Goal: Communication & Community: Answer question/provide support

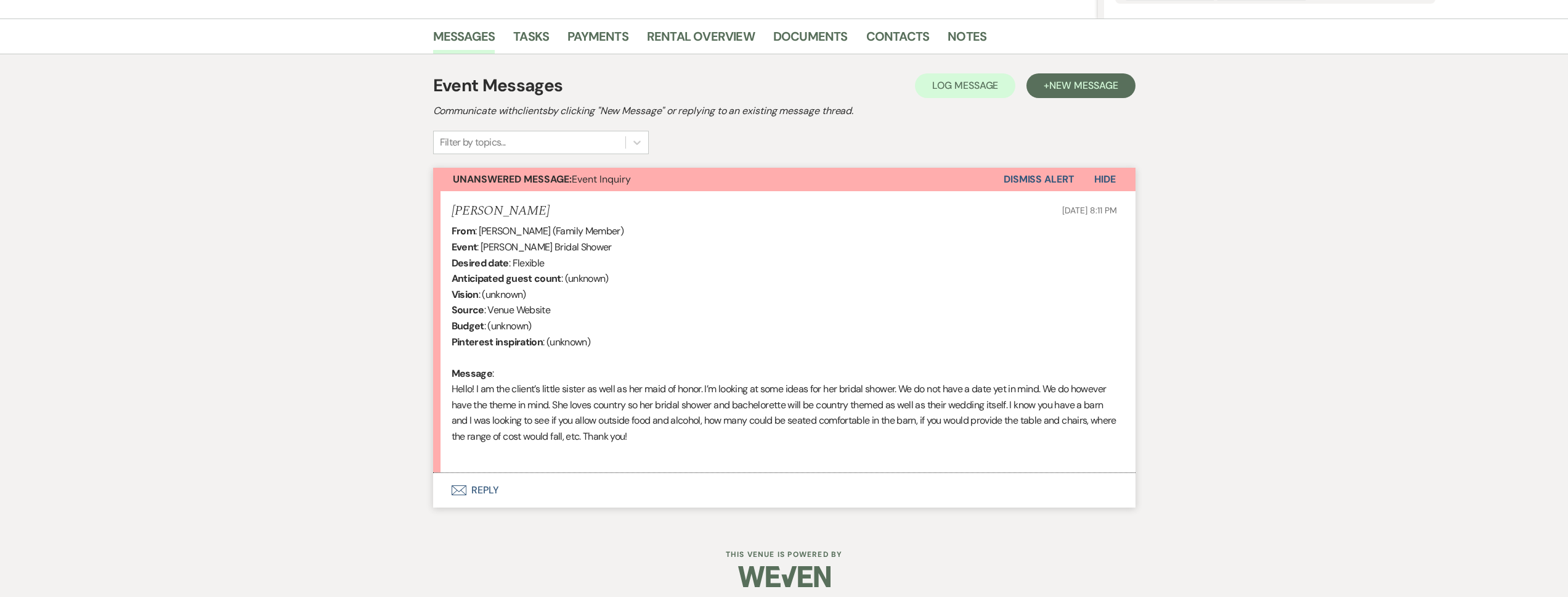
click at [674, 488] on button "Envelope Reply" at bounding box center [784, 491] width 702 height 35
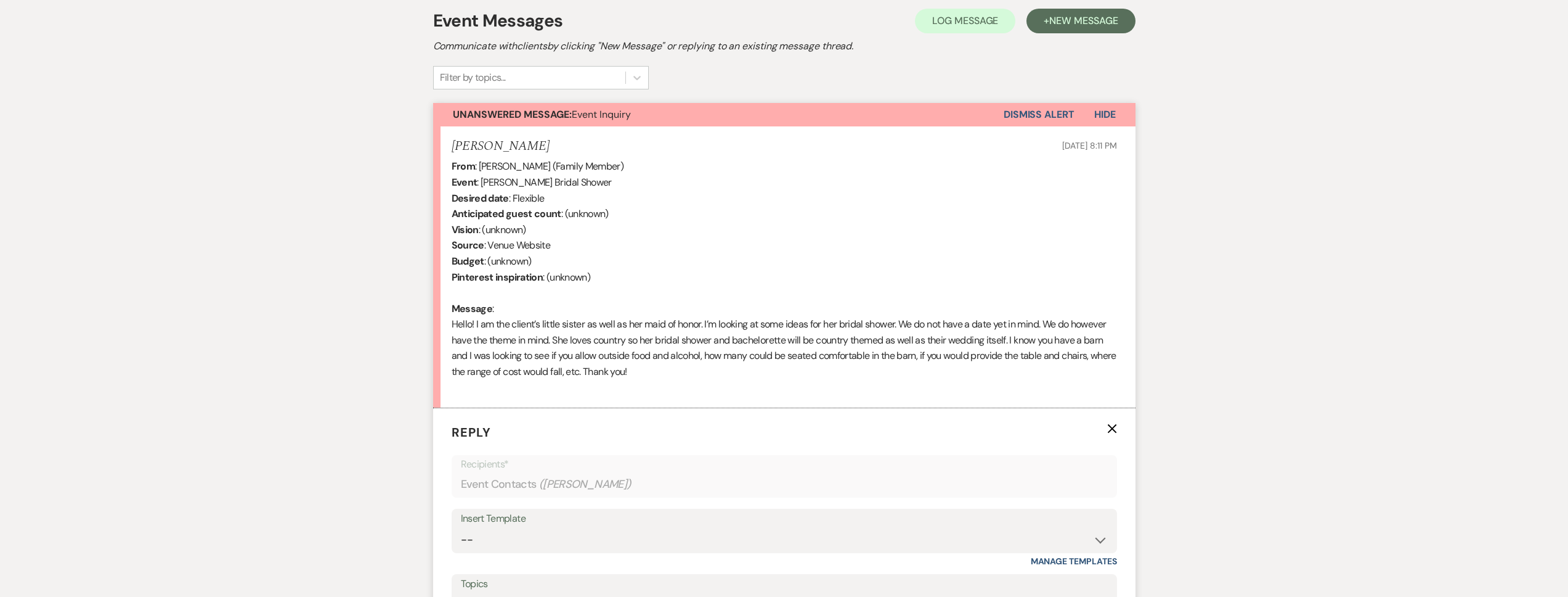
scroll to position [645, 0]
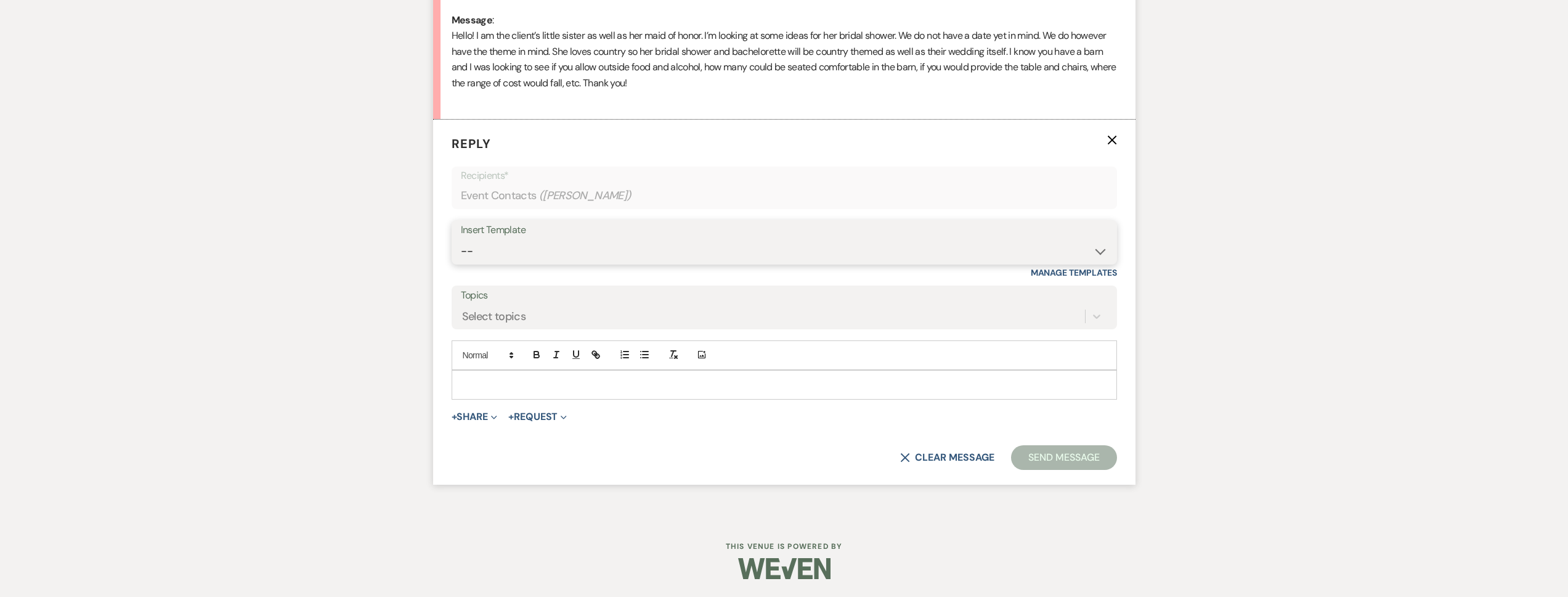
click at [591, 254] on select "-- Tour Request Response Follow Up Contract (Pre-Booked Leads) Weven Planning P…" at bounding box center [784, 251] width 647 height 24
select select "2135"
click at [461, 239] on select "-- Tour Request Response Follow Up Contract (Pre-Booked Leads) Weven Planning P…" at bounding box center [784, 251] width 647 height 24
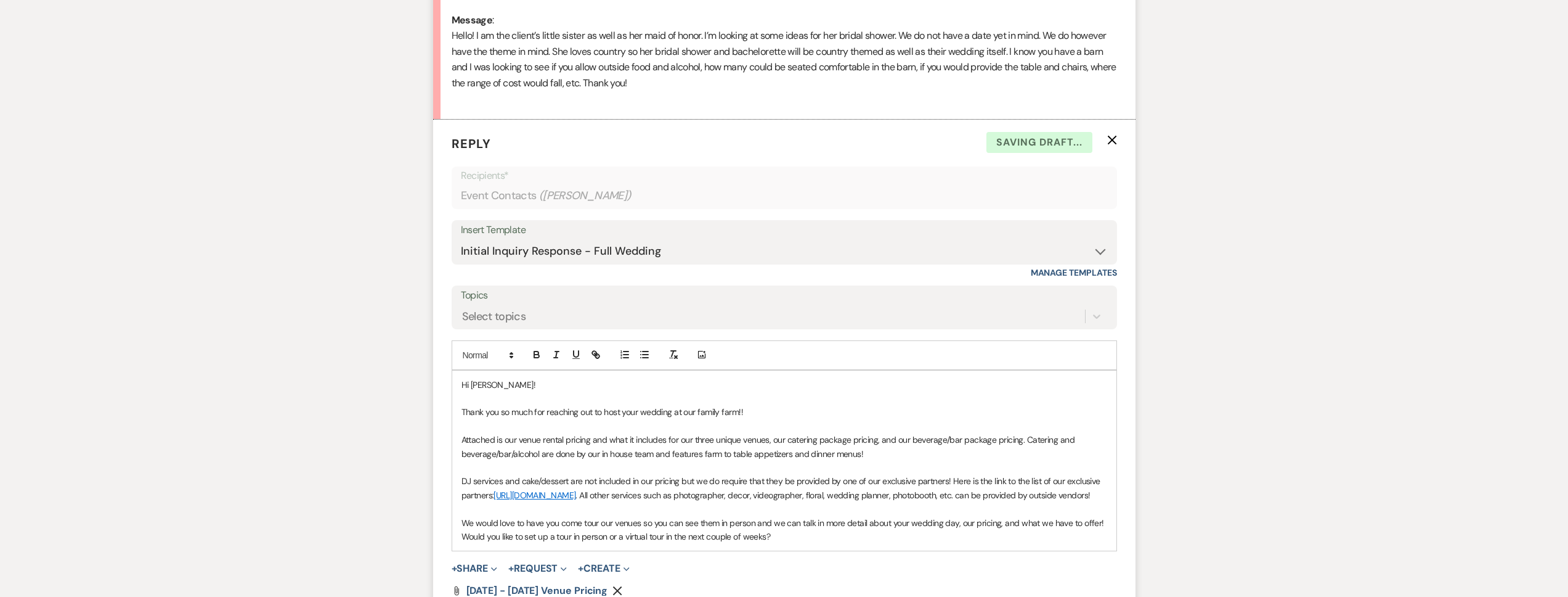
click at [641, 413] on p "Thank you so much for reaching out to host your wedding at our family farm!!" at bounding box center [784, 412] width 646 height 14
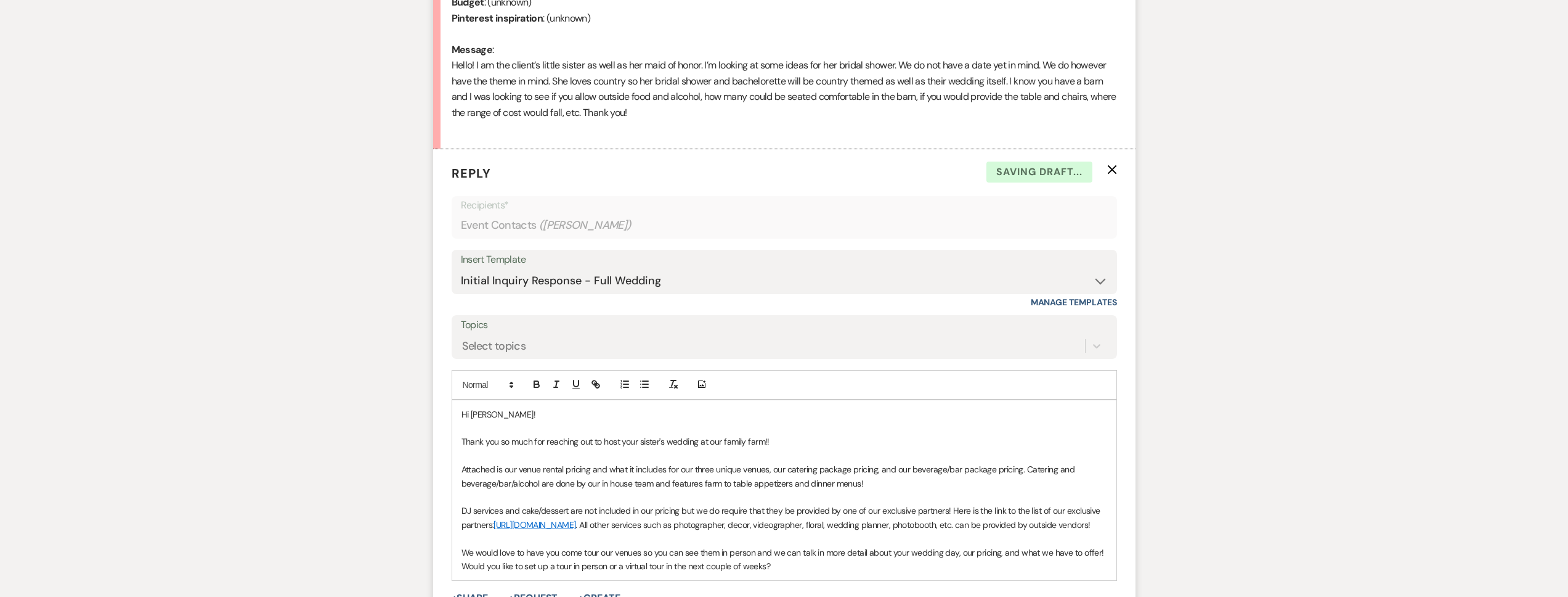
scroll to position [599, 0]
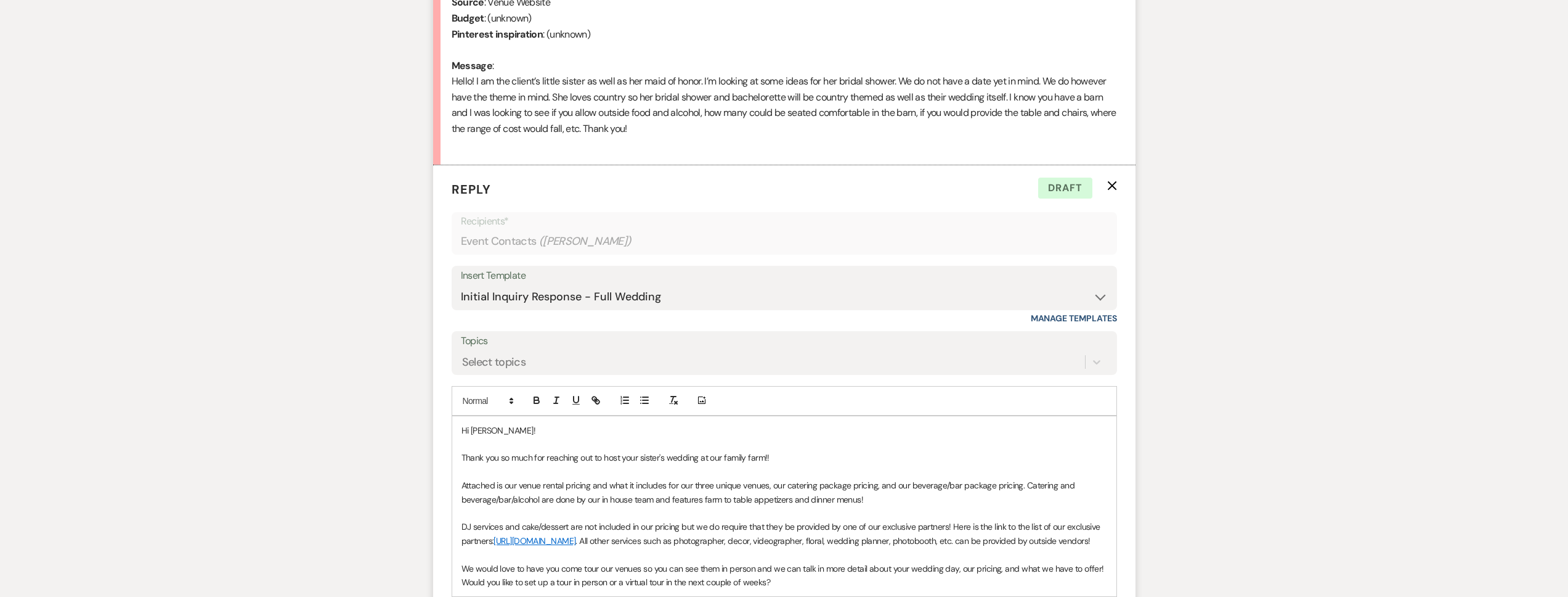
click at [1112, 182] on icon "X" at bounding box center [1112, 185] width 10 height 10
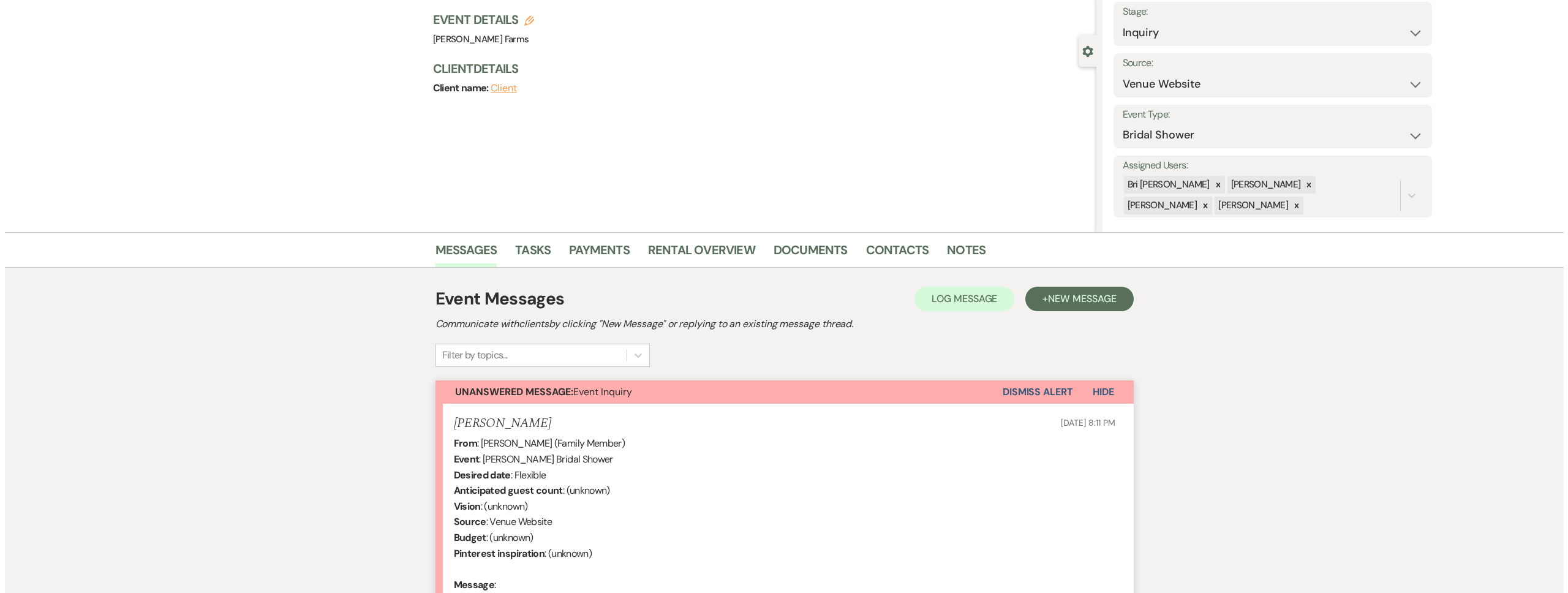
scroll to position [0, 0]
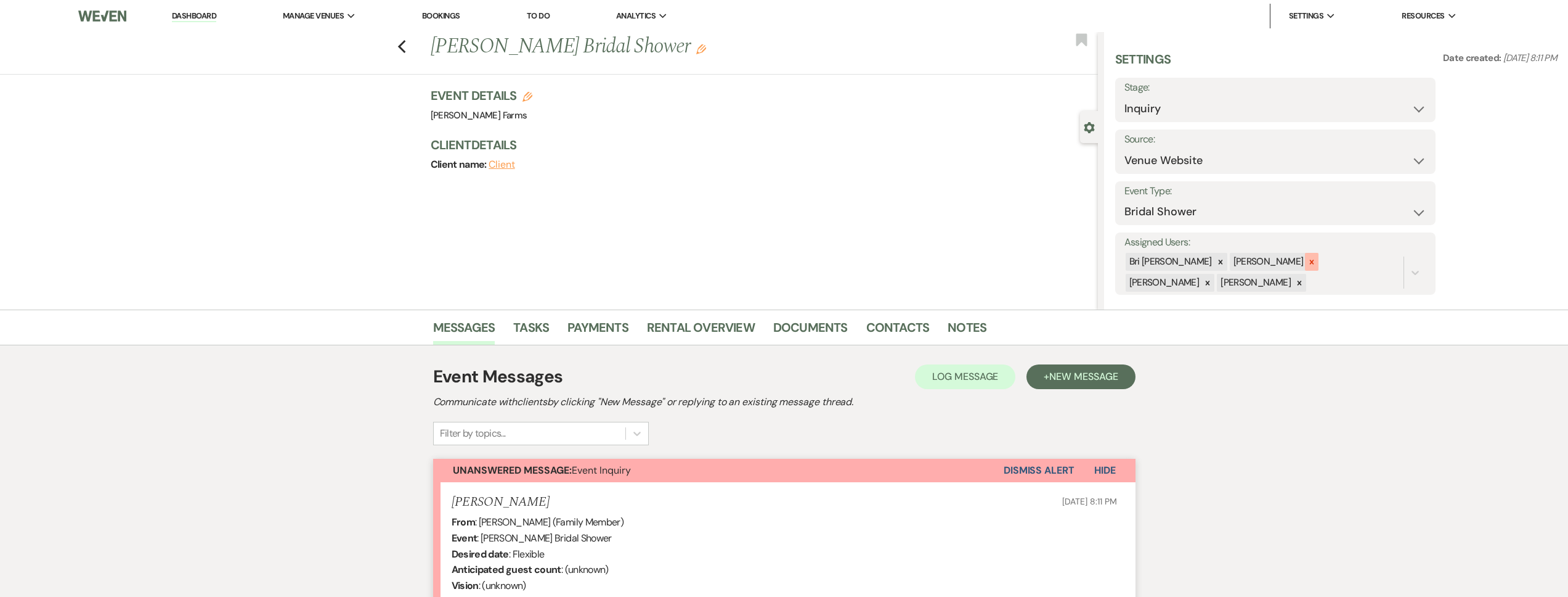
click at [1308, 262] on icon at bounding box center [1312, 261] width 8 height 8
click at [1310, 263] on icon at bounding box center [1312, 262] width 5 height 5
click at [1231, 267] on div "Kylee Fox" at bounding box center [1268, 263] width 75 height 18
click at [1310, 264] on icon at bounding box center [1312, 263] width 5 height 5
click at [1388, 257] on button "Save" at bounding box center [1401, 263] width 67 height 25
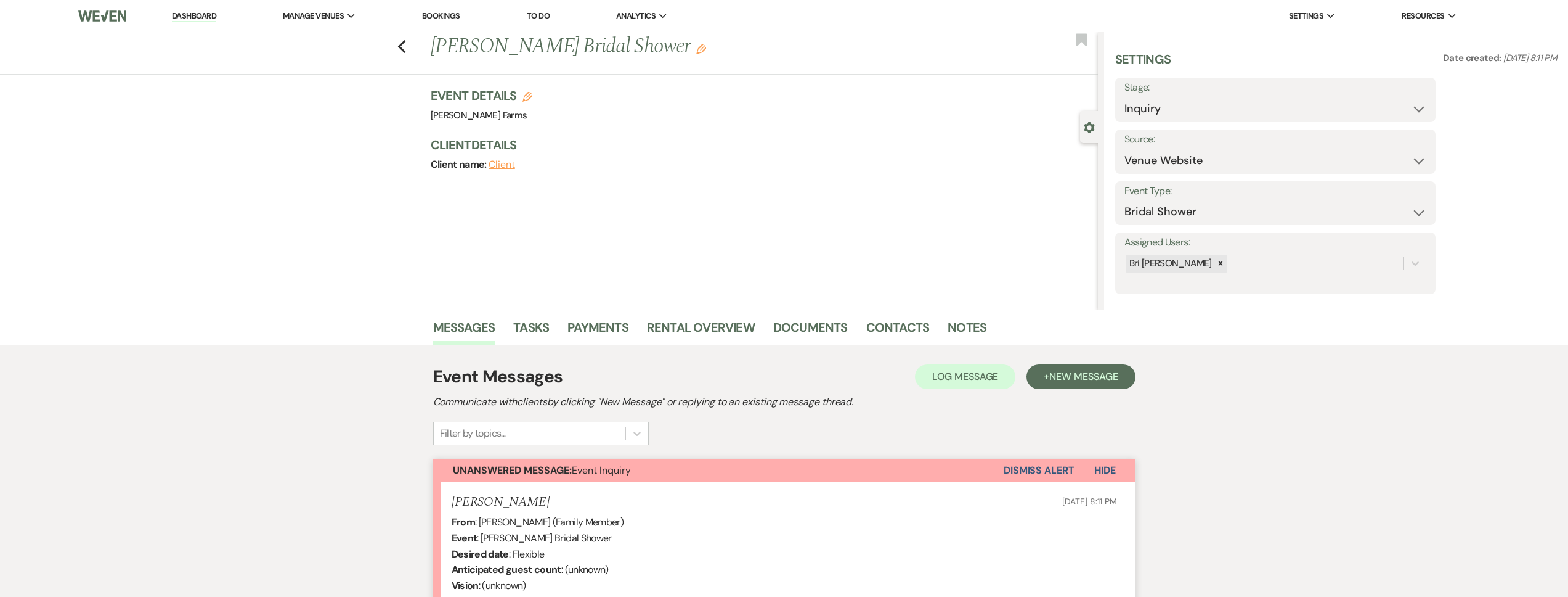
drag, startPoint x: 202, startPoint y: 14, endPoint x: 215, endPoint y: 29, distance: 19.8
click at [202, 14] on link "Dashboard" at bounding box center [194, 17] width 44 height 12
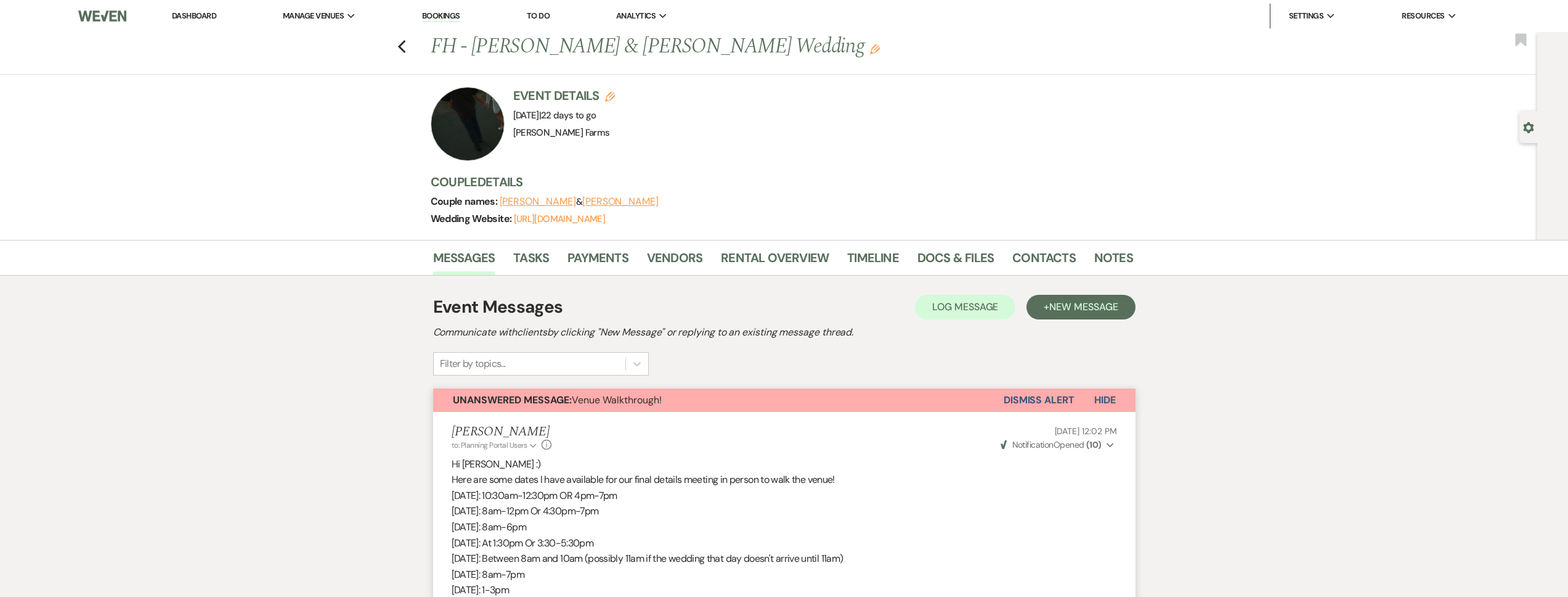
click at [1018, 391] on button "Dismiss Alert" at bounding box center [1039, 400] width 71 height 23
